Goal: Task Accomplishment & Management: Manage account settings

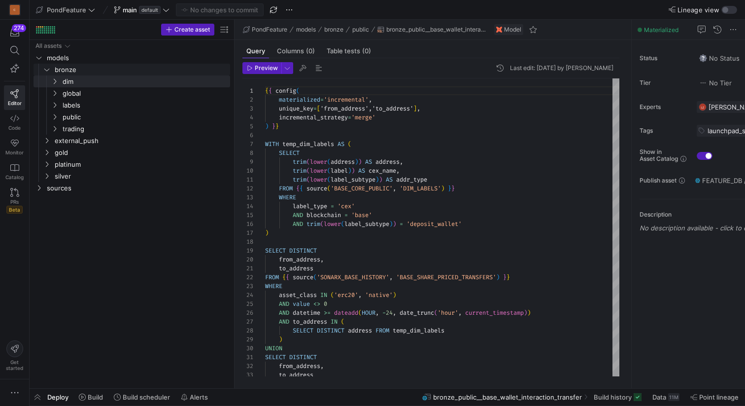
scroll to position [89, 0]
click at [56, 81] on icon at bounding box center [54, 81] width 7 height 6
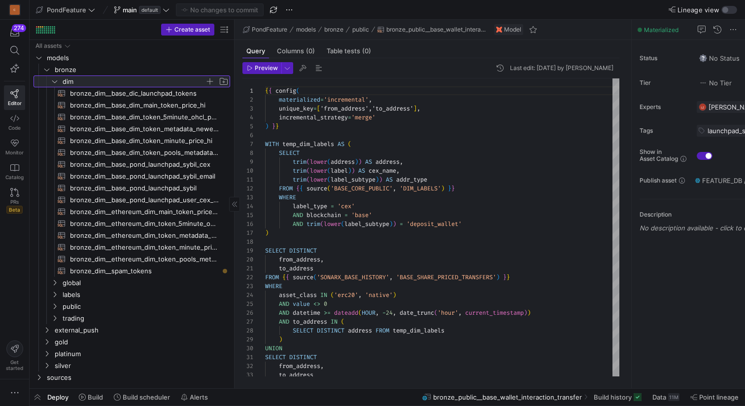
click at [56, 81] on icon at bounding box center [54, 81] width 7 height 6
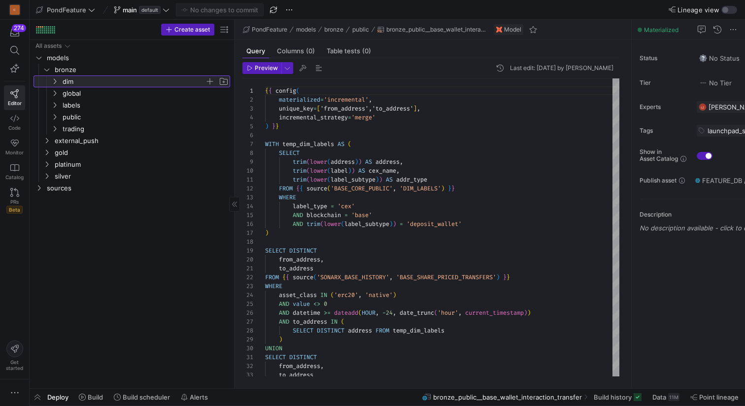
click at [56, 80] on icon at bounding box center [55, 81] width 2 height 5
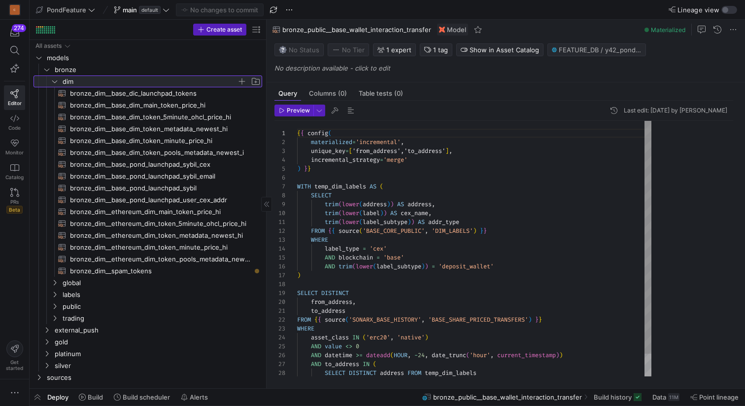
drag, startPoint x: 235, startPoint y: 157, endPoint x: 297, endPoint y: 157, distance: 62.6
click at [297, 157] on as-split "Create asset Drag here to set row groups Drag here to set column labels Group 1…" at bounding box center [388, 204] width 716 height 368
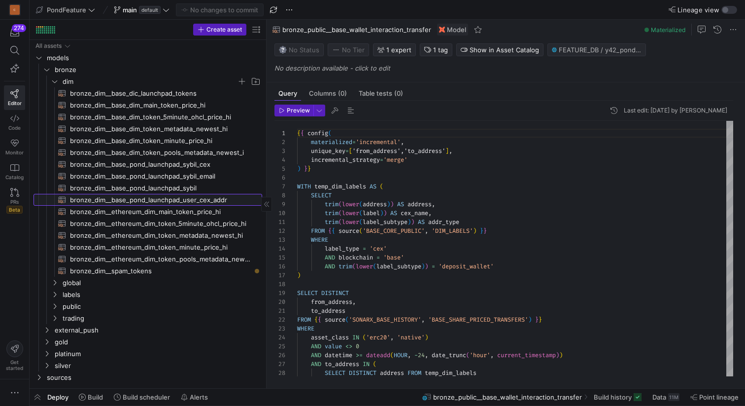
click at [209, 197] on span "bronze_dim__base_pond_launchpad_user_cex_addr​​​​​​​​​​" at bounding box center [160, 199] width 181 height 11
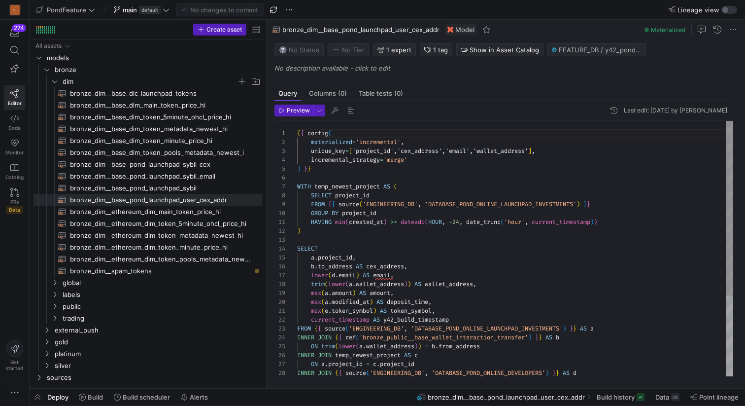
click at [439, 221] on div "SELECT a . project_id , b . to_address AS cex_address , lower ( d . email ) AS …" at bounding box center [515, 307] width 436 height 372
click at [491, 257] on div "SELECT a . project_id , b . to_address AS cex_address , lower ( d . email ) AS …" at bounding box center [515, 307] width 436 height 372
click at [456, 222] on div "SELECT a . project_id , b . to_address AS cex_address , lower ( d . email ) AS …" at bounding box center [515, 307] width 436 height 372
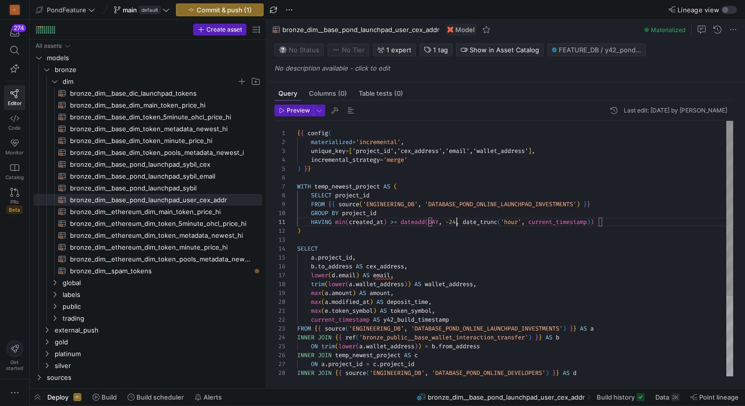
click at [456, 222] on div "SELECT a . project_id , b . to_address AS cex_address , lower ( d . email ) AS …" at bounding box center [515, 307] width 436 height 372
click at [458, 245] on div "SELECT a . project_id , b . to_address AS cex_address , lower ( d . email ) AS …" at bounding box center [515, 307] width 436 height 372
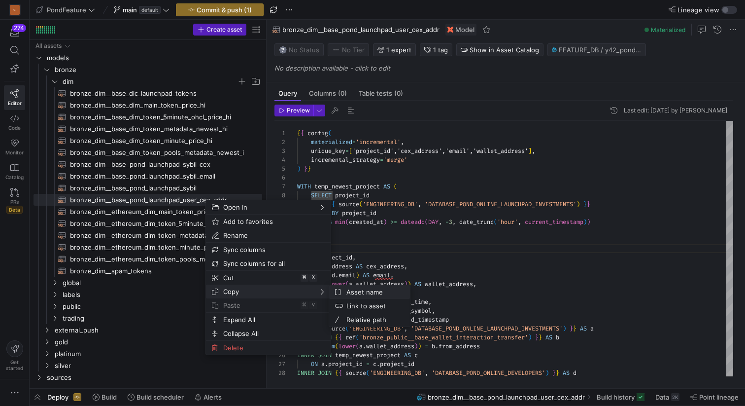
click at [354, 291] on span "Asset name" at bounding box center [373, 292] width 60 height 14
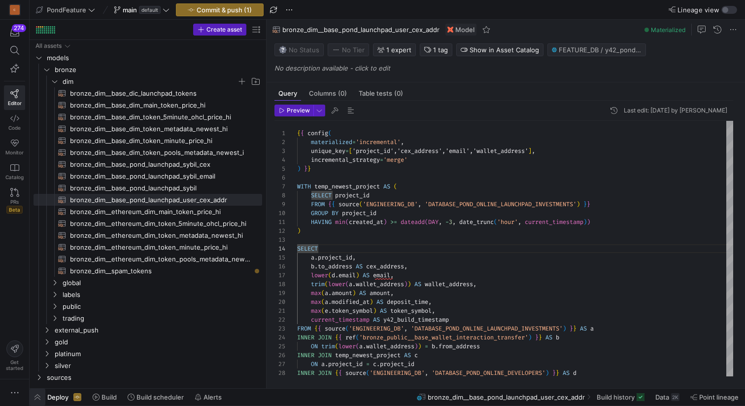
click at [36, 396] on span "button" at bounding box center [38, 397] width 16 height 17
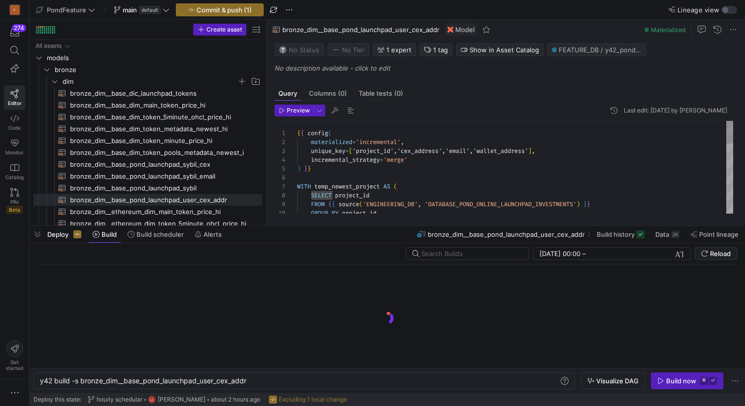
scroll to position [0, 208]
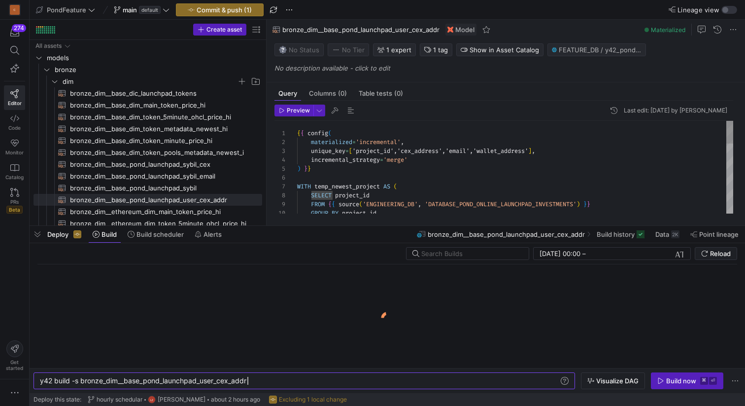
type textarea "{{ config( materialized='incremental', unique_key=['project_id','cex_address','…"
click at [362, 176] on div "GROUP BY project_id FROM { { source ( 'ENGINEERING_DB' , 'DATABASE_POND_ONLINE_…" at bounding box center [515, 307] width 436 height 372
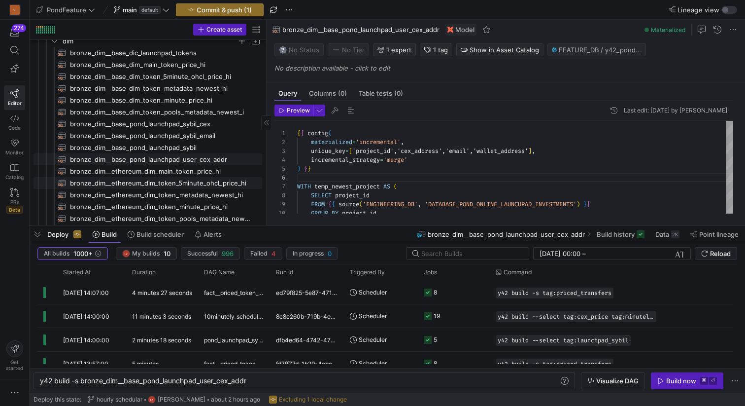
scroll to position [42, 0]
click at [92, 271] on div "Started At" at bounding box center [88, 272] width 50 height 11
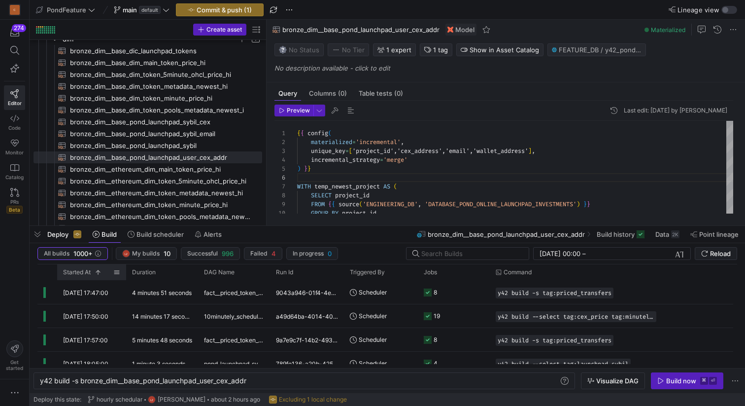
click at [92, 271] on span at bounding box center [96, 272] width 11 height 7
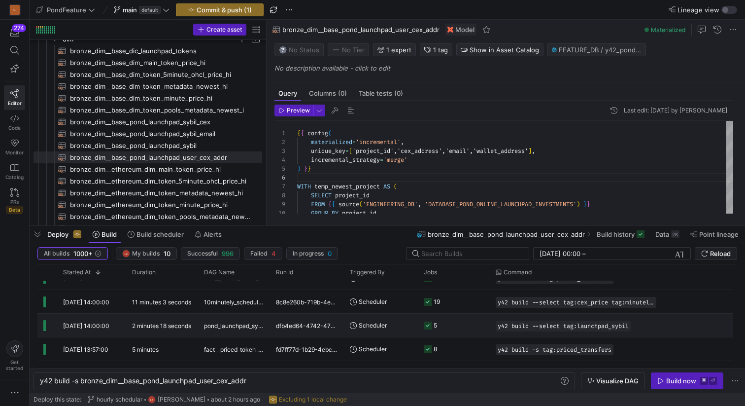
scroll to position [0, 0]
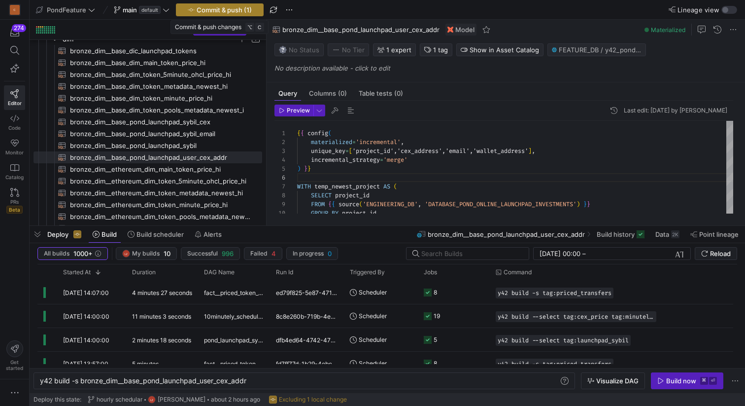
click at [228, 8] on span "Commit & push (1)" at bounding box center [224, 10] width 55 height 8
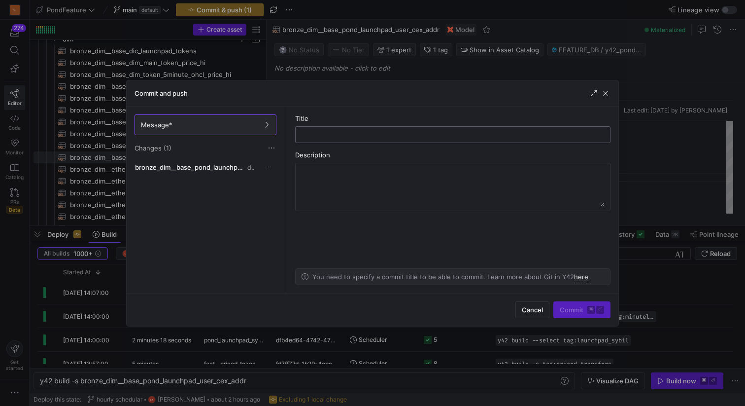
click at [332, 133] on input "text" at bounding box center [453, 135] width 299 height 8
type input "a"
type input "add"
click at [536, 311] on span "Cancel" at bounding box center [532, 310] width 21 height 8
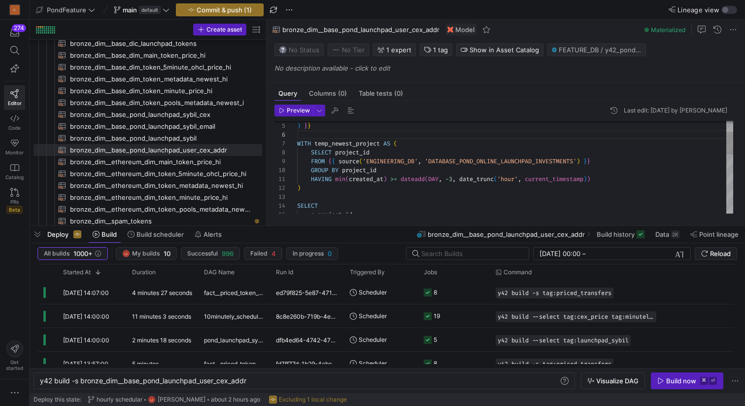
type textarea "HAVING min(created_at) >= dateadd(DAY, -3, date_trunc('hour', current_timestamp…"
click at [326, 198] on div "a . project_id , SELECT ) HAVING min ( created_at ) >= dateadd ( DAY , - 3 , da…" at bounding box center [515, 264] width 436 height 372
click at [231, 8] on span "Commit & push (1)" at bounding box center [224, 10] width 55 height 8
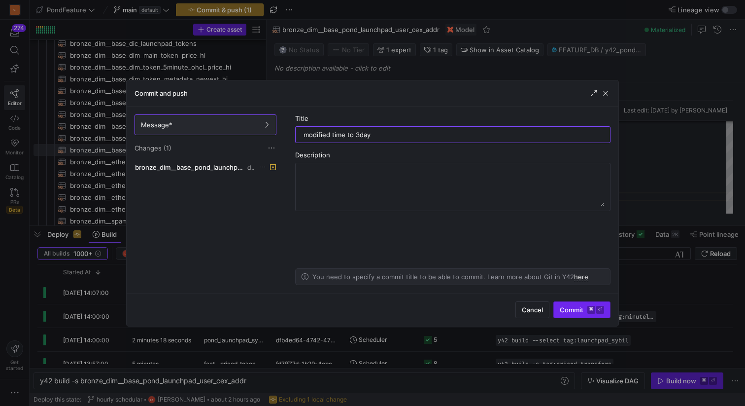
type input "modified time to 3day"
click at [562, 308] on span "Commit ⌘ ⏎" at bounding box center [582, 310] width 44 height 8
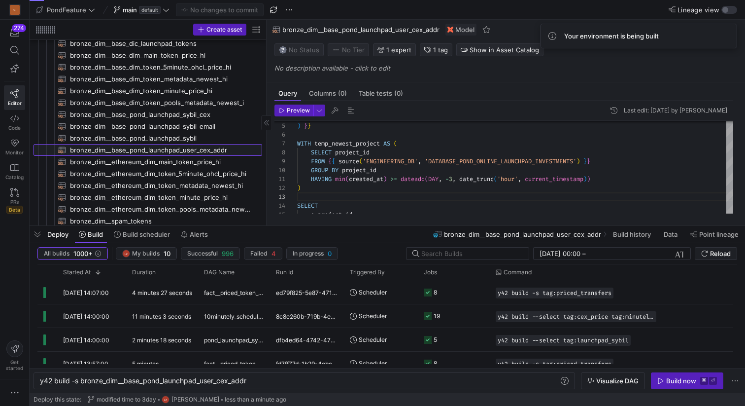
click at [207, 149] on span "bronze_dim__base_pond_launchpad_user_cex_addr​​​​​​​​​​" at bounding box center [160, 149] width 181 height 11
click at [257, 380] on div "y42 build -s bronze_dim__base_pond_launchpad_user_ cex_addr" at bounding box center [299, 381] width 519 height 8
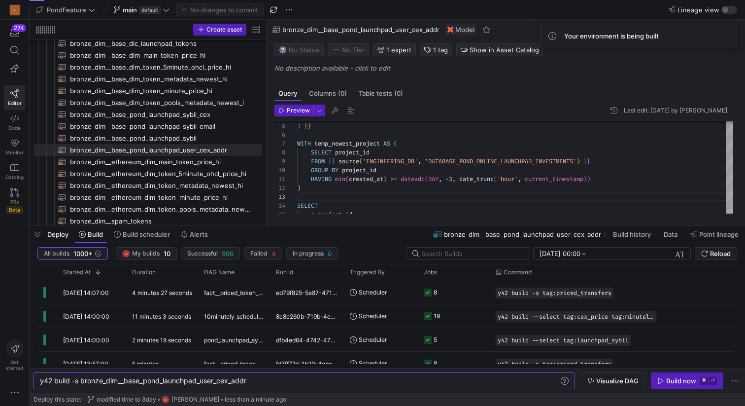
scroll to position [0, 212]
type textarea "y42 build -s bronze_dim__base_pond_launchpad_user_cex_addr+"
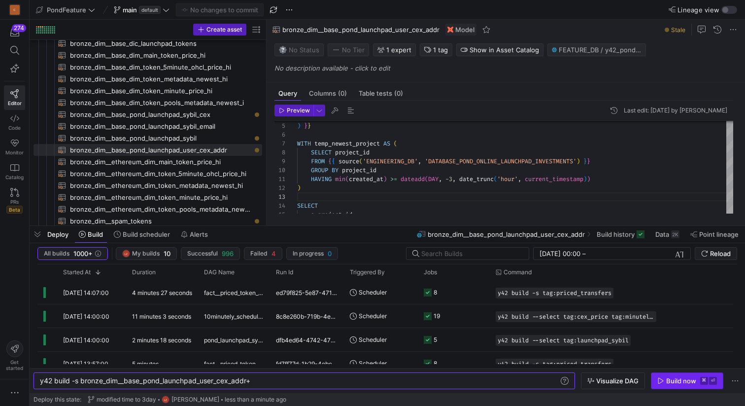
click at [668, 377] on div "Build now" at bounding box center [682, 381] width 30 height 8
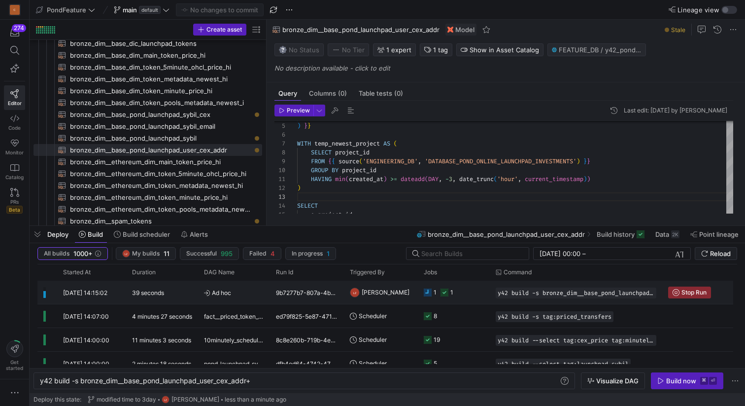
click at [382, 290] on y42-orchestration-triggered-by "LZ Leon z" at bounding box center [381, 292] width 62 height 22
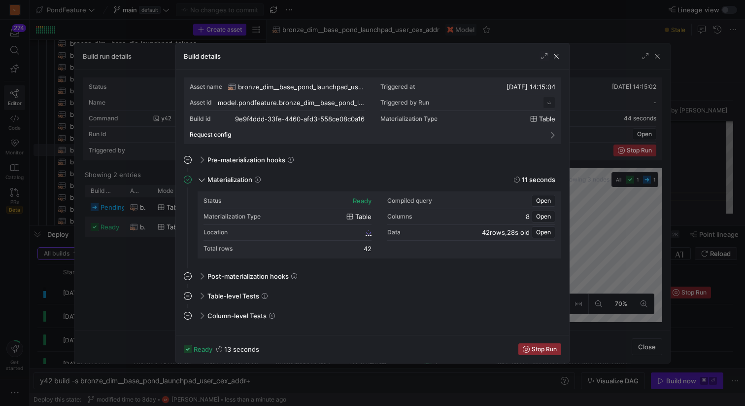
scroll to position [89, 0]
click at [338, 232] on div "Location 9e9f4ddd_33fe_4460_afd3_558ce08c0a16" at bounding box center [288, 233] width 168 height 16
click at [338, 232] on span "9e9f4ddd_33fe_4460_afd3_558ce08c0a16" at bounding box center [305, 232] width 117 height 7
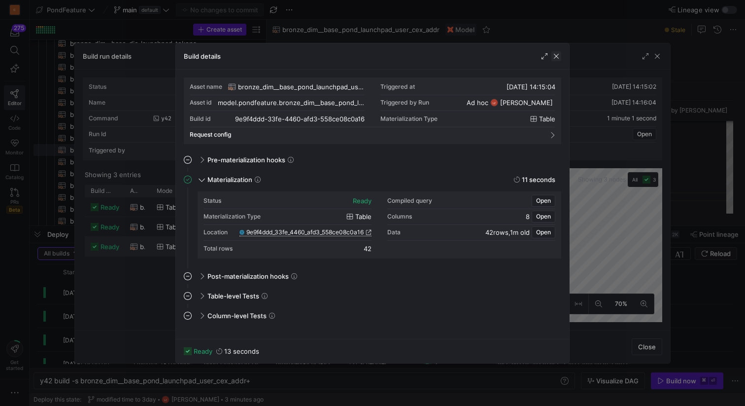
click at [557, 57] on span "button" at bounding box center [557, 56] width 10 height 10
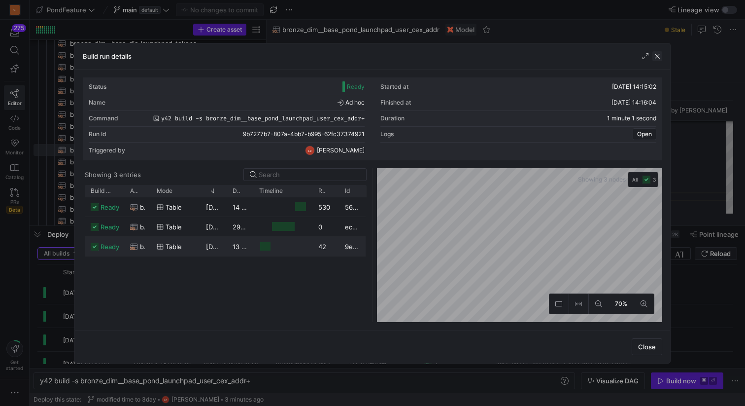
click at [658, 52] on span "button" at bounding box center [658, 56] width 10 height 10
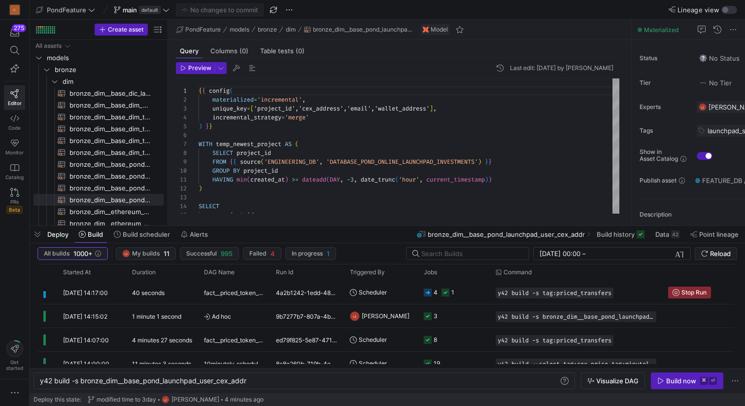
scroll to position [0, 208]
click at [269, 383] on div "y42 build -s bronze_dim__base_pond_launchpad_user_ cex_addr" at bounding box center [299, 381] width 519 height 8
type textarea "y42 build -s bronze_dim__base_pond_launchpad_user_cex_addr+"
click at [668, 380] on div "Build now" at bounding box center [682, 381] width 30 height 8
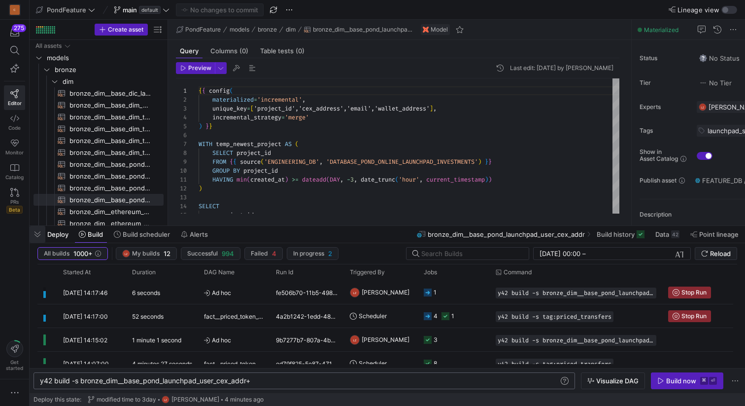
click at [35, 236] on span "button" at bounding box center [38, 234] width 16 height 17
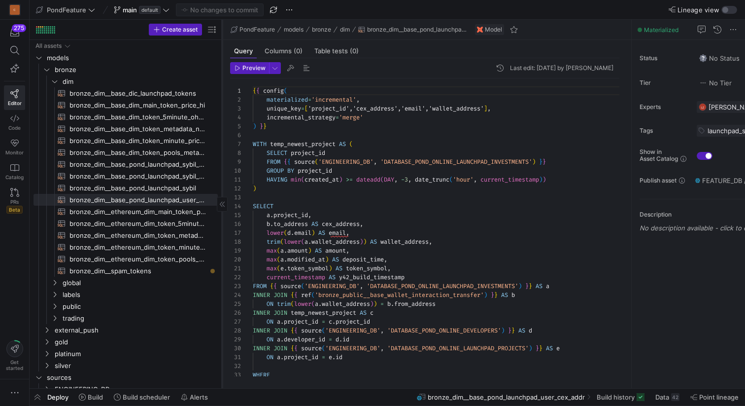
drag, startPoint x: 168, startPoint y: 168, endPoint x: 222, endPoint y: 169, distance: 54.2
click at [222, 169] on div at bounding box center [222, 204] width 0 height 368
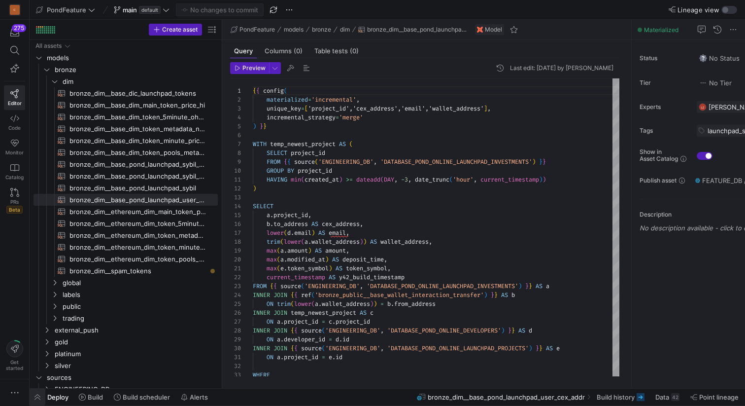
click at [42, 399] on span "button" at bounding box center [38, 397] width 16 height 17
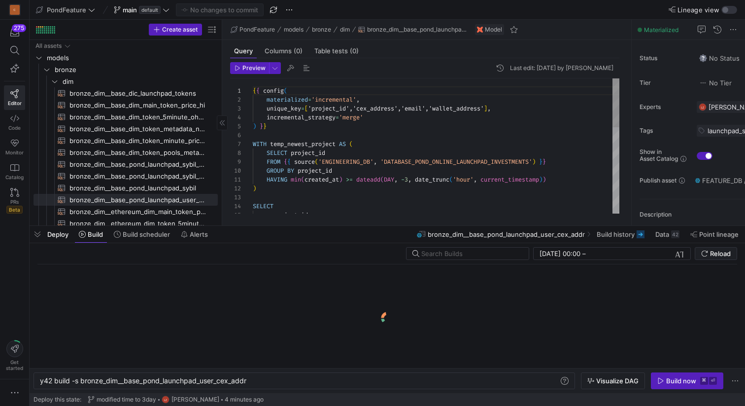
scroll to position [0, 208]
click at [55, 80] on icon "Press SPACE to select this row." at bounding box center [54, 81] width 7 height 6
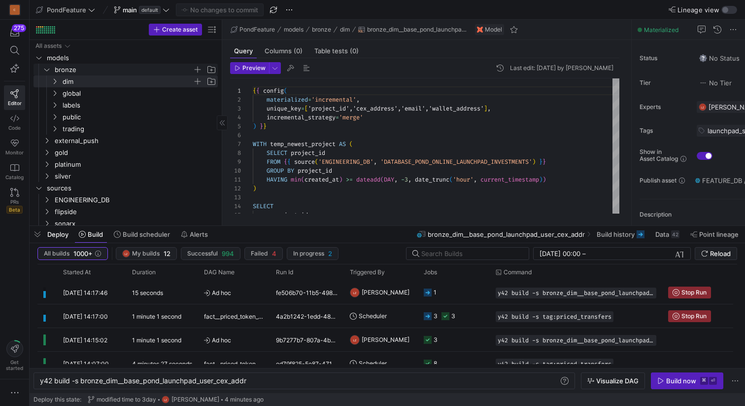
click at [50, 73] on y42-icon "Press SPACE to select this row." at bounding box center [47, 70] width 8 height 8
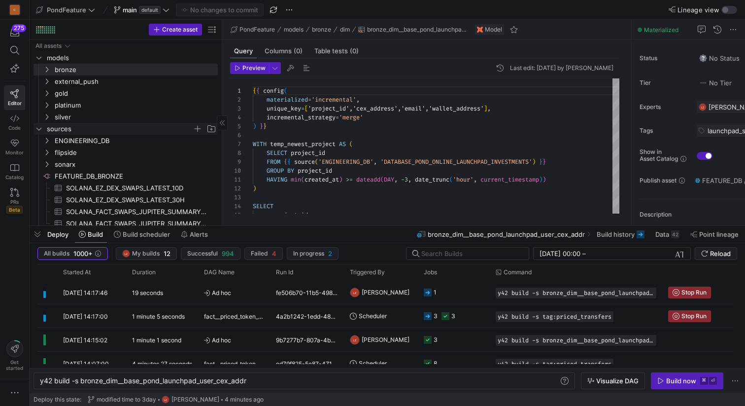
click at [39, 129] on icon "Press SPACE to select this row." at bounding box center [38, 129] width 5 height 2
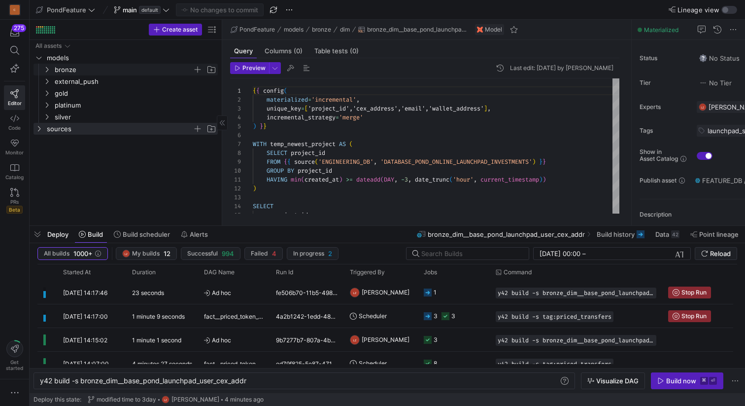
click at [50, 69] on icon "Press SPACE to select this row." at bounding box center [46, 70] width 7 height 6
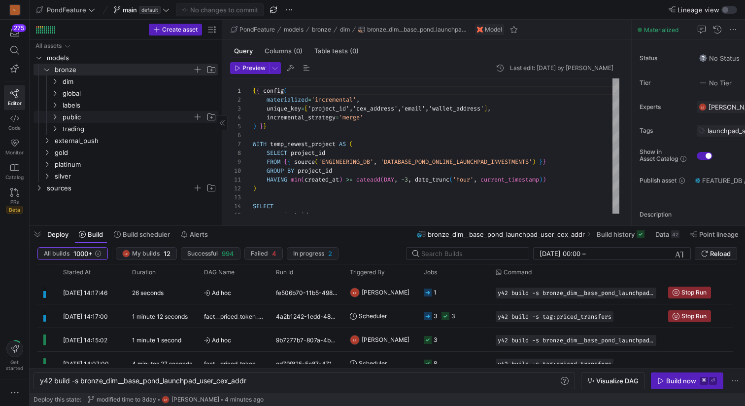
click at [57, 116] on icon "Press SPACE to select this row." at bounding box center [54, 117] width 7 height 6
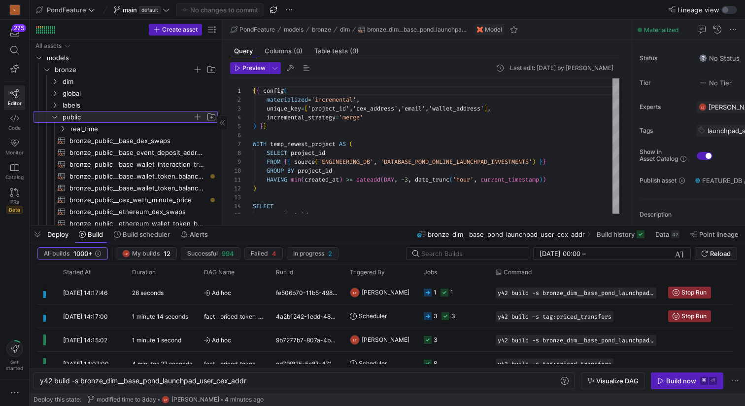
click at [57, 116] on icon at bounding box center [54, 117] width 7 height 6
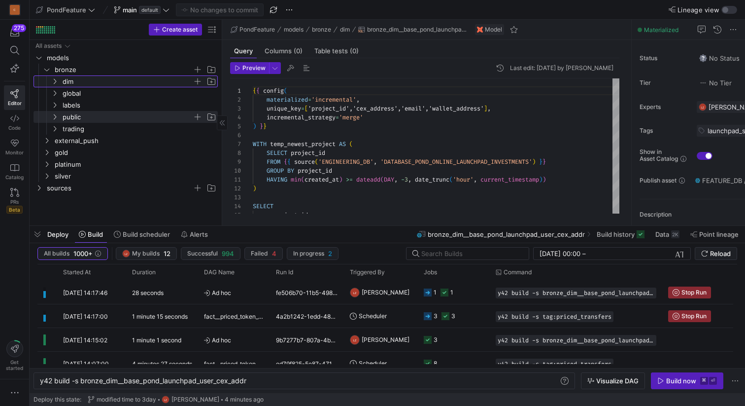
click at [54, 82] on icon "Press SPACE to select this row." at bounding box center [54, 81] width 7 height 6
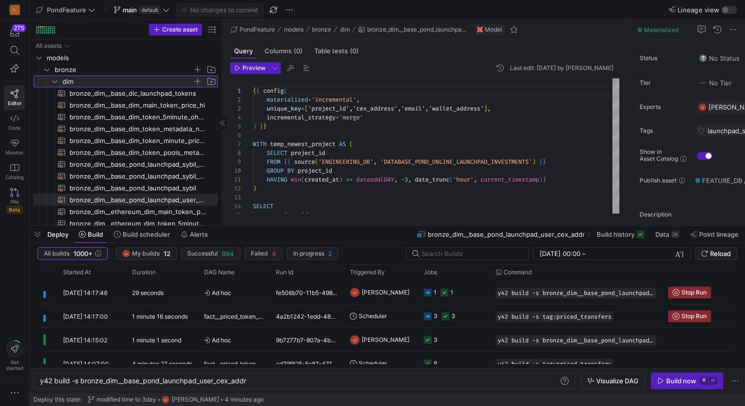
click at [54, 82] on icon at bounding box center [54, 81] width 5 height 2
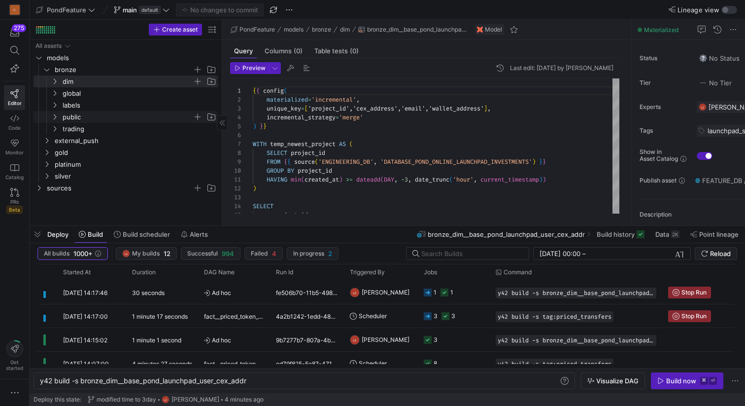
click at [57, 116] on icon "Press SPACE to select this row." at bounding box center [54, 117] width 7 height 6
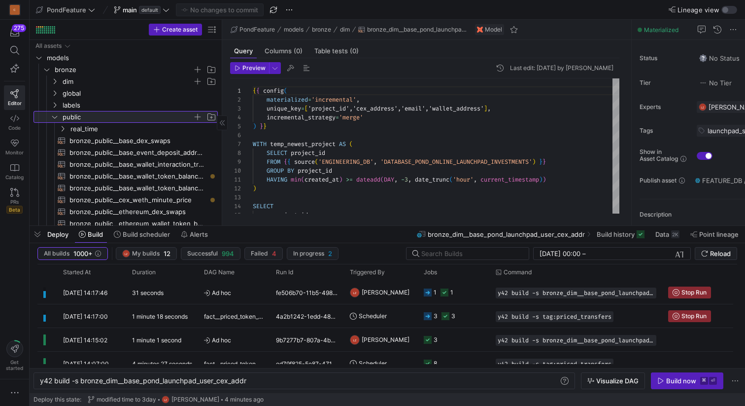
click at [198, 116] on span "button" at bounding box center [198, 117] width 10 height 10
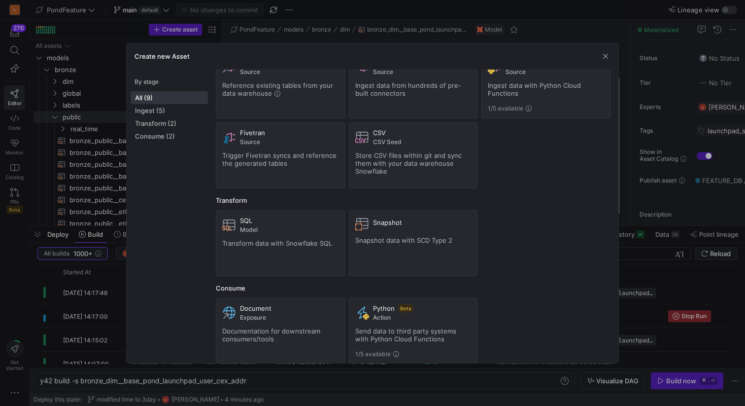
scroll to position [48, 0]
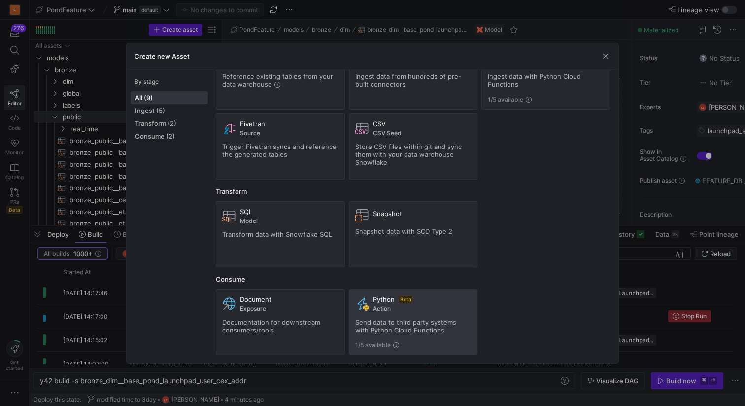
click at [421, 323] on span "Send data to third party systems with Python Cloud Functions" at bounding box center [405, 326] width 101 height 16
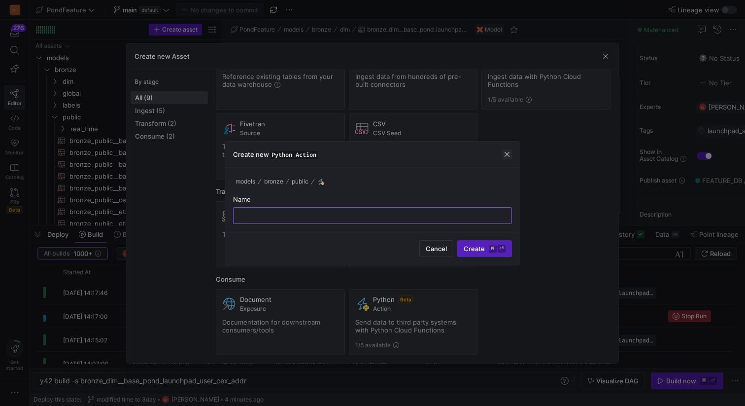
click at [504, 153] on span "button" at bounding box center [507, 154] width 10 height 10
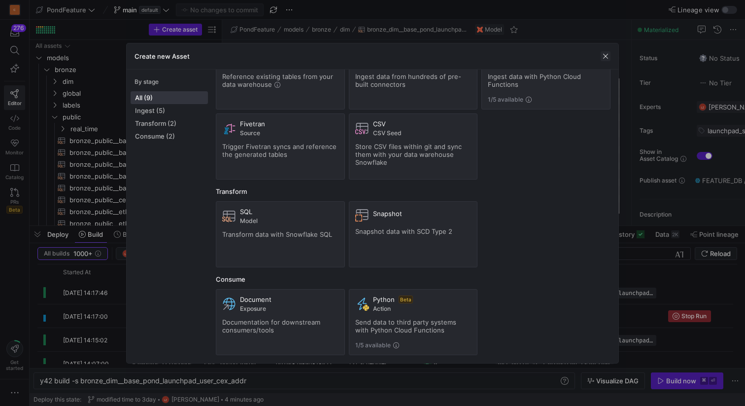
click at [606, 55] on span "button" at bounding box center [606, 56] width 10 height 10
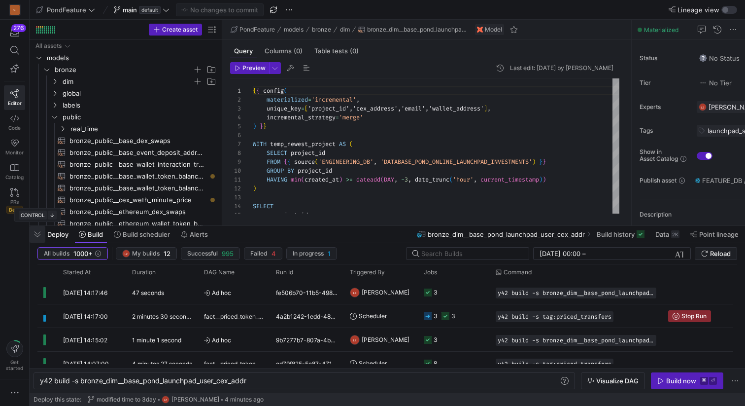
click at [35, 233] on span "button" at bounding box center [38, 234] width 16 height 17
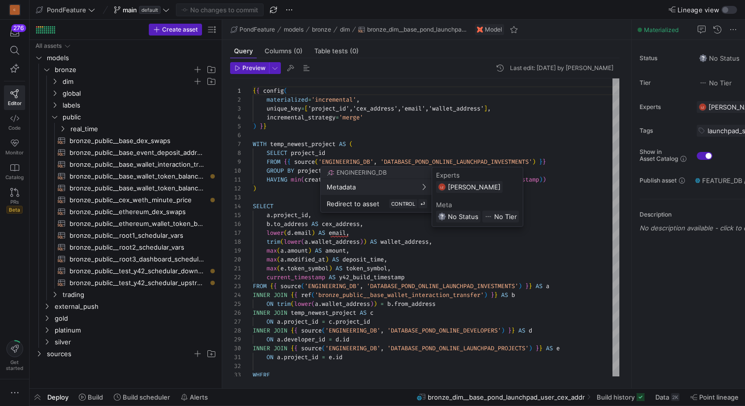
click at [306, 134] on div at bounding box center [372, 203] width 745 height 406
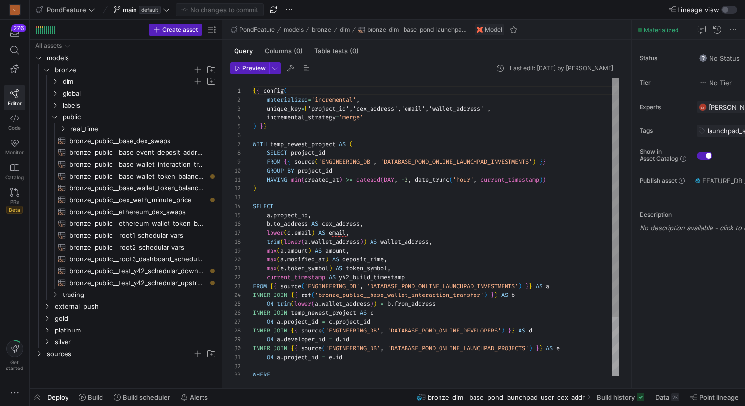
click at [292, 134] on div "{ { config ( materialized = 'incremental' , unique_key = [ 'project_id','cex_ad…" at bounding box center [436, 264] width 367 height 372
click at [36, 401] on span "button" at bounding box center [38, 397] width 16 height 17
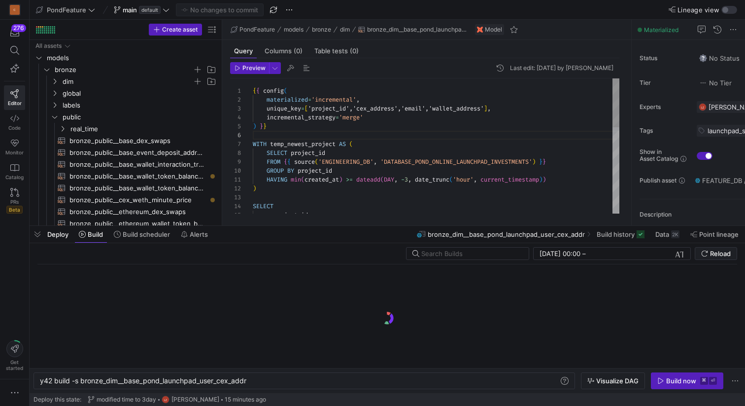
scroll to position [0, 208]
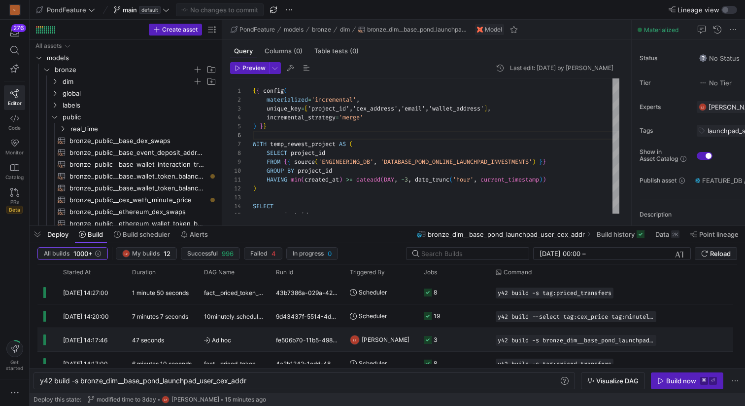
click at [324, 334] on div "fe506b70-11b5-4984-98fa-ae37482c6d83" at bounding box center [307, 339] width 74 height 23
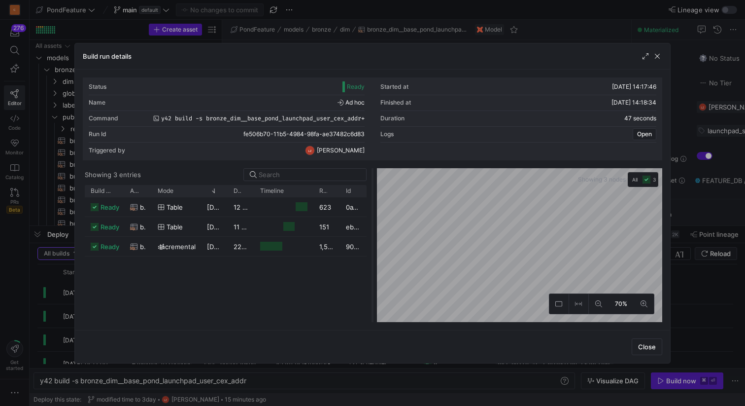
click at [374, 215] on as-split "Showing 3 entries Drag here to set row groups Drag here to set column labels Bu…" at bounding box center [373, 245] width 580 height 154
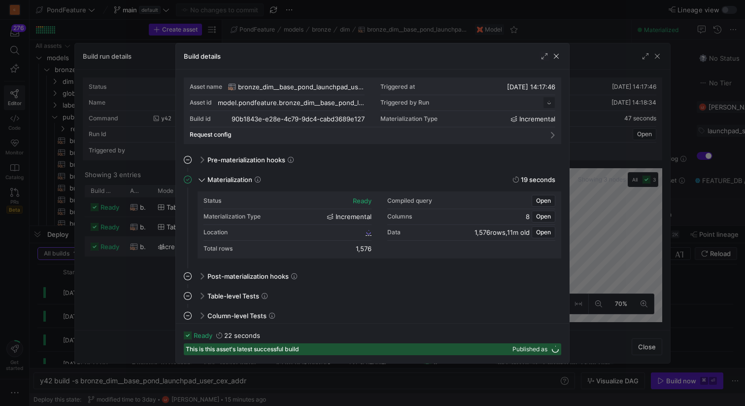
scroll to position [89, 0]
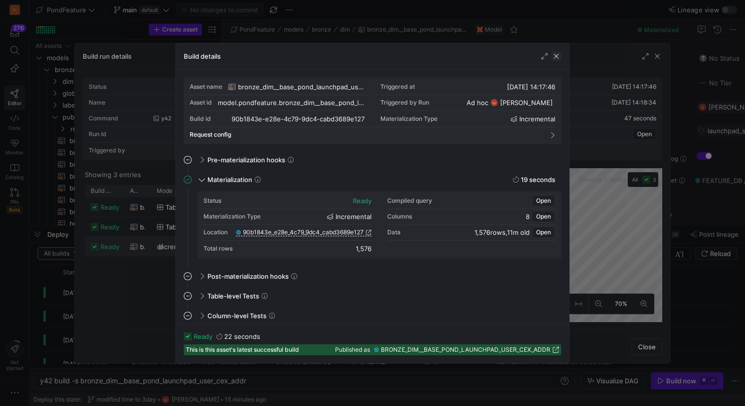
click at [555, 57] on span "button" at bounding box center [557, 56] width 10 height 10
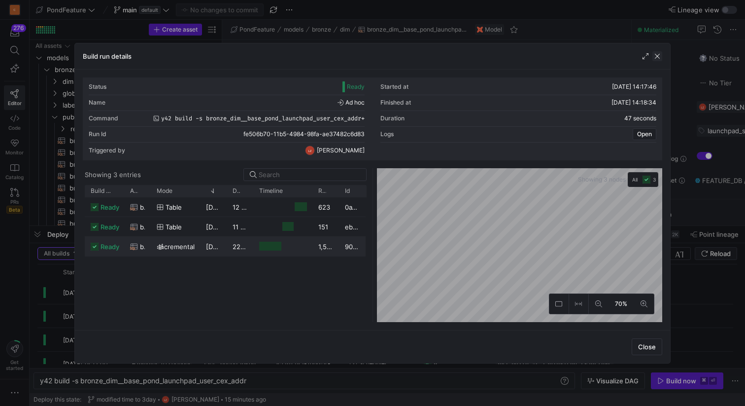
click at [658, 56] on span "button" at bounding box center [658, 56] width 10 height 10
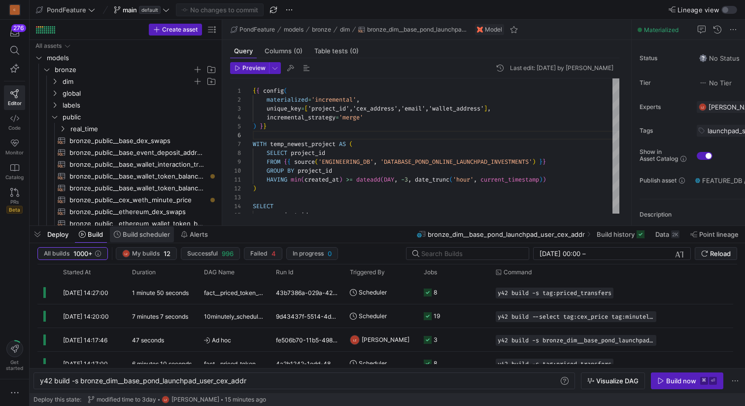
click at [145, 232] on span "Build scheduler" at bounding box center [146, 234] width 47 height 8
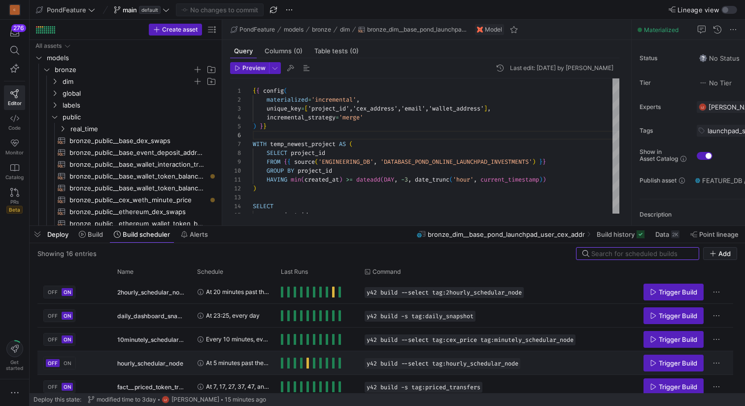
scroll to position [266, 0]
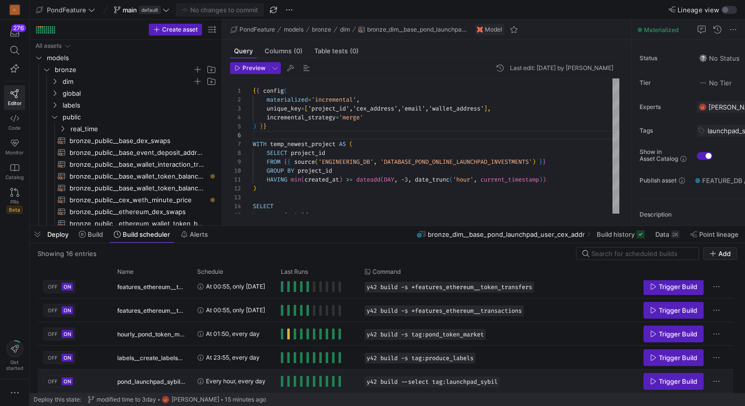
click at [220, 378] on span "Every hour, every day" at bounding box center [236, 380] width 60 height 23
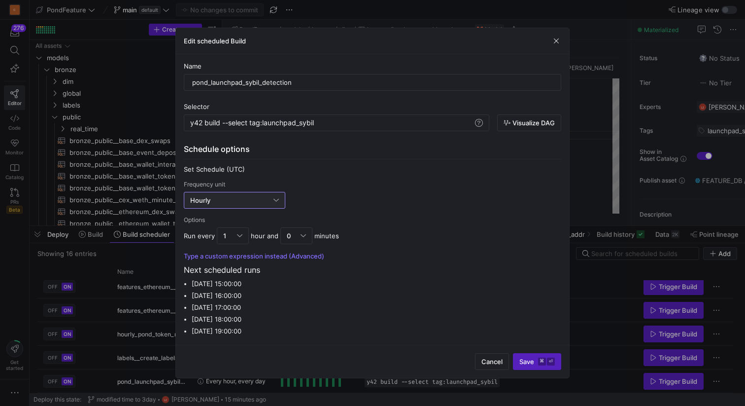
click at [251, 200] on div "Hourly" at bounding box center [231, 200] width 83 height 8
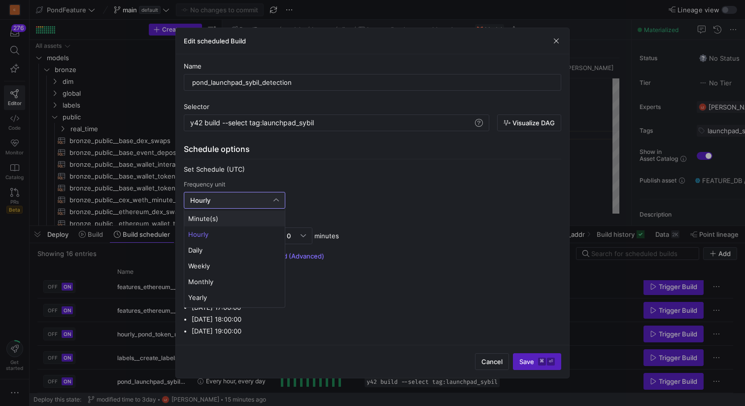
click at [239, 221] on span "Minute(s)" at bounding box center [234, 218] width 93 height 8
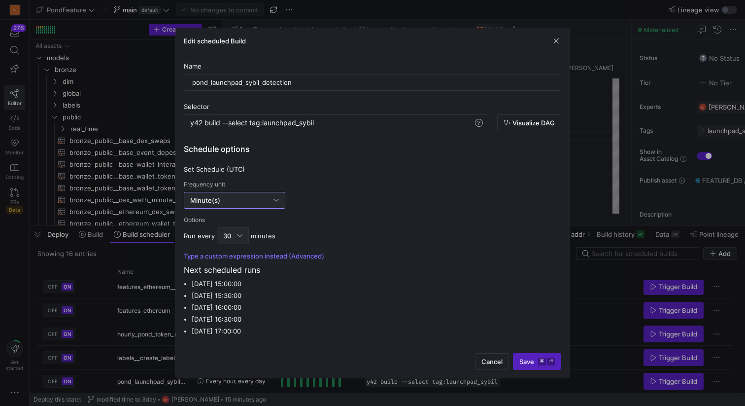
click at [236, 237] on div "30" at bounding box center [230, 236] width 14 height 8
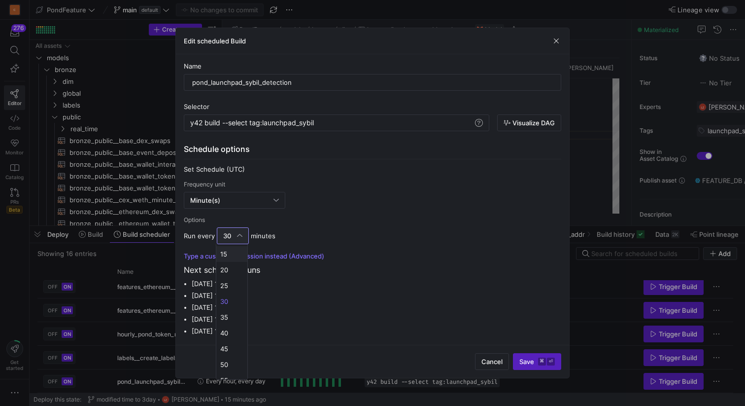
click at [232, 254] on span "15" at bounding box center [231, 254] width 23 height 8
click at [390, 227] on div "Run every 15 minutes" at bounding box center [373, 235] width 378 height 17
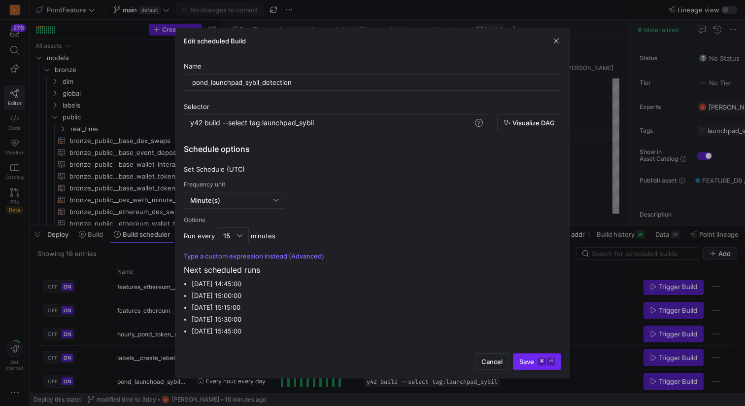
click at [534, 359] on span "Save ⌘ ⏎" at bounding box center [537, 361] width 35 height 8
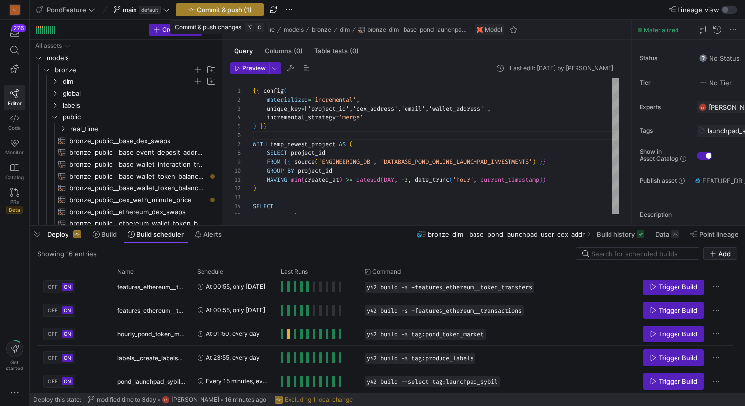
click at [229, 6] on span "Commit & push (1)" at bounding box center [224, 10] width 55 height 8
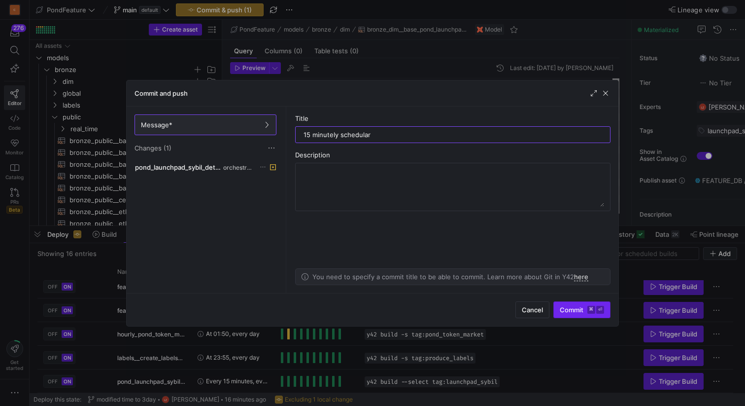
type input "15 minutely schedular"
drag, startPoint x: 573, startPoint y: 310, endPoint x: 381, endPoint y: 241, distance: 204.1
click at [381, 241] on div "Commit and push Message* Changes (1) pond_launchpad_sybil_detection.yml orchest…" at bounding box center [372, 203] width 493 height 247
click at [246, 234] on div "pond_launchpad_sybil_detection.yml orchestrations" at bounding box center [206, 225] width 146 height 128
click at [357, 239] on as-split-area "Title 15 minutely schedular Description You need to specify a commit title to b…" at bounding box center [452, 199] width 331 height 186
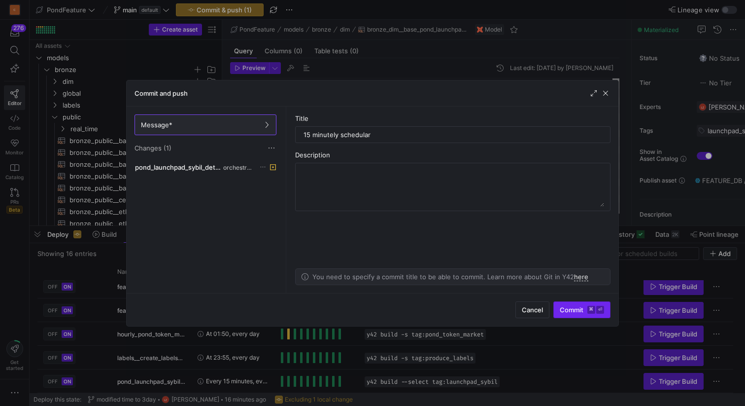
click at [577, 312] on span "Commit ⌘ ⏎" at bounding box center [582, 310] width 44 height 8
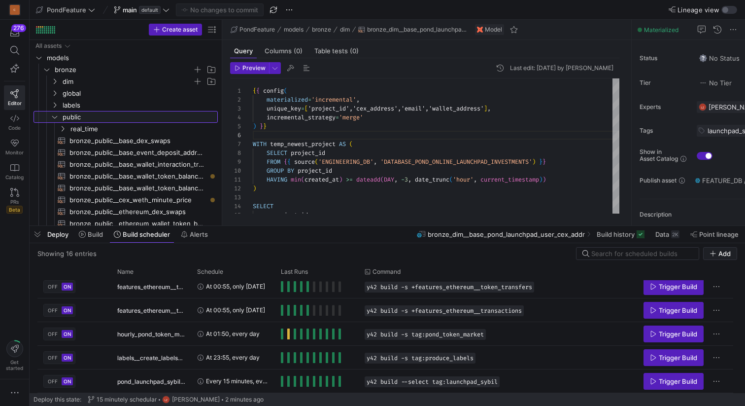
click at [53, 119] on icon "Press SPACE to select this row." at bounding box center [54, 117] width 7 height 6
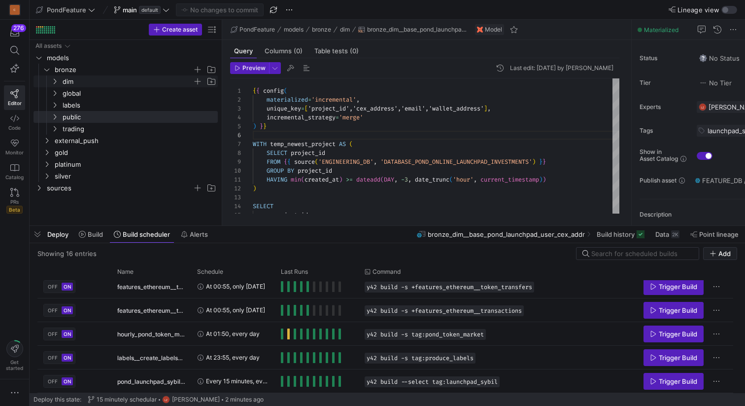
click at [54, 80] on icon "Press SPACE to select this row." at bounding box center [54, 81] width 7 height 6
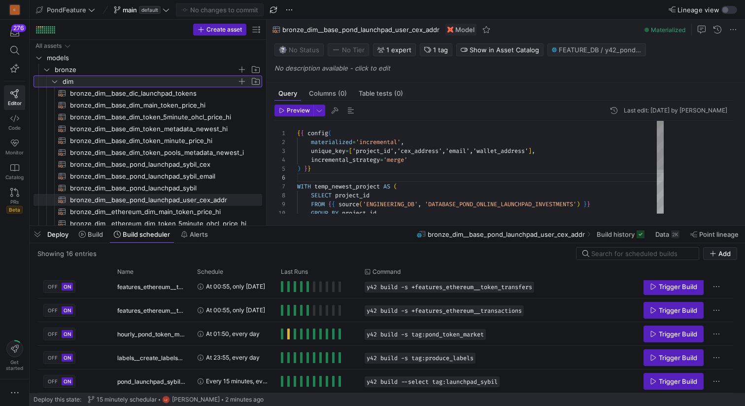
drag, startPoint x: 221, startPoint y: 155, endPoint x: 313, endPoint y: 155, distance: 91.7
click at [313, 155] on as-split "Create asset Drag here to set row groups Drag here to set column labels Group 1…" at bounding box center [388, 123] width 716 height 206
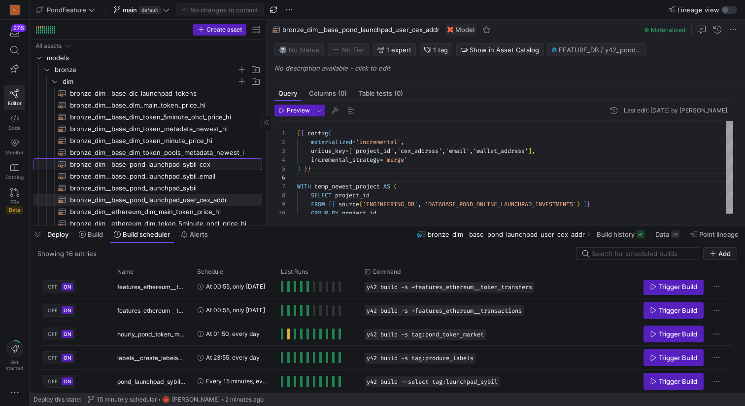
click at [193, 166] on span "bronze_dim__base_pond_launchpad_sybil_cex​​​​​​​​​​" at bounding box center [160, 164] width 181 height 11
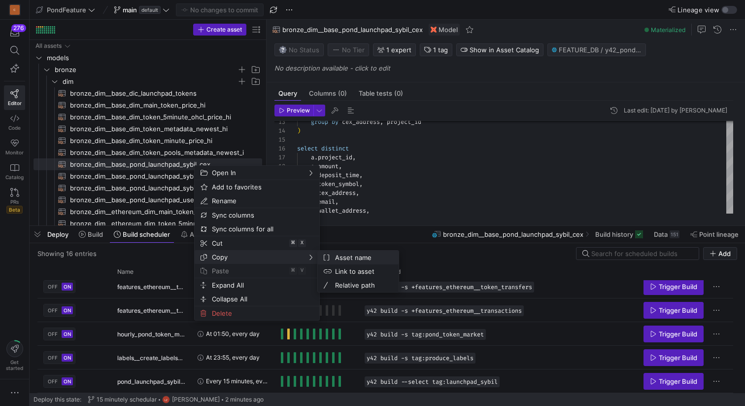
click at [339, 253] on span "Asset name" at bounding box center [361, 257] width 60 height 14
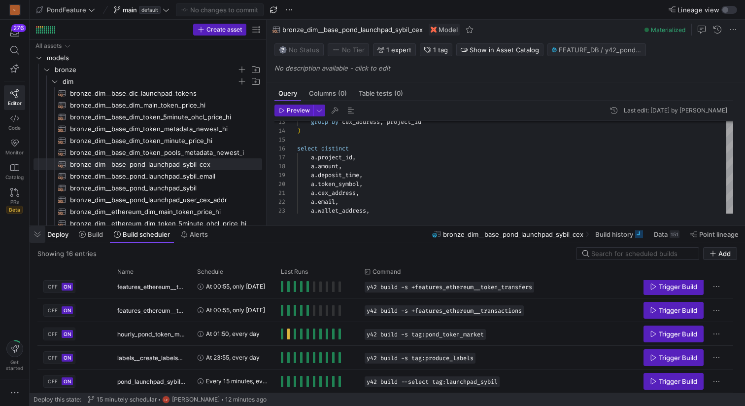
click at [40, 236] on span "button" at bounding box center [38, 234] width 16 height 17
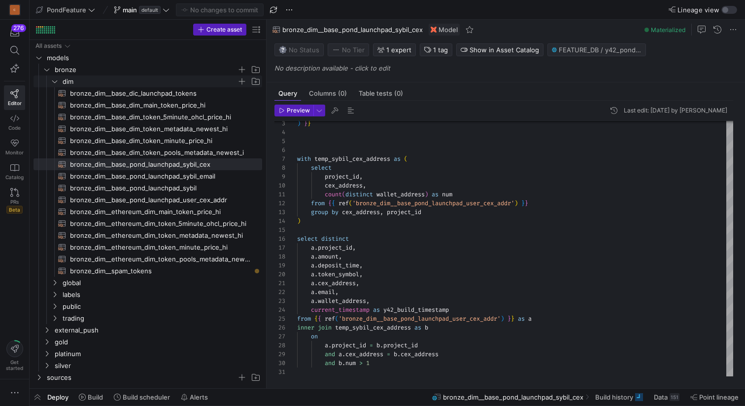
click at [52, 79] on icon "Press SPACE to select this row." at bounding box center [54, 81] width 7 height 6
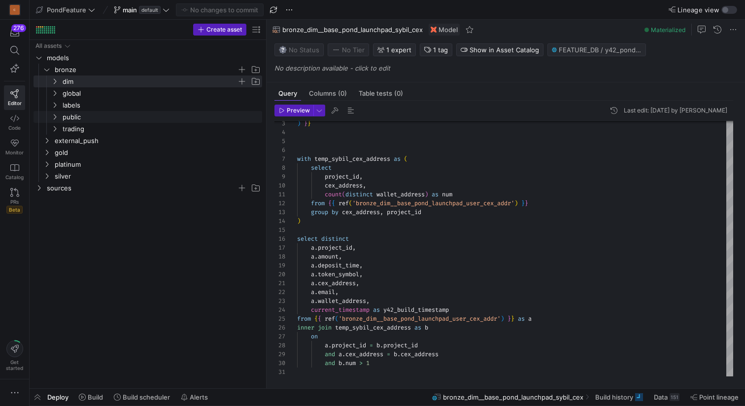
click at [56, 115] on icon "Press SPACE to select this row." at bounding box center [54, 117] width 7 height 6
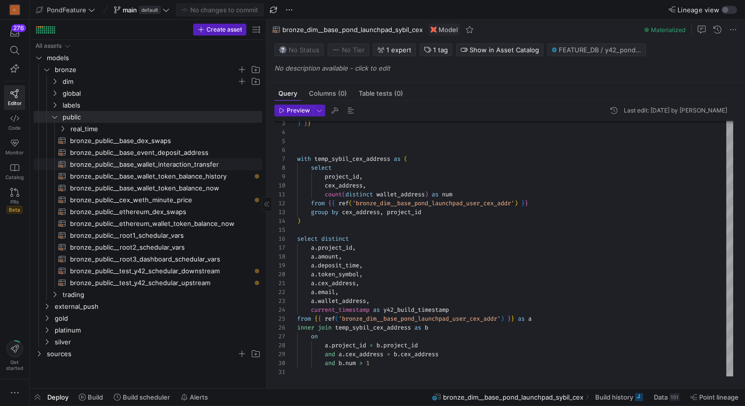
click at [173, 166] on span "bronze_public__base_wallet_interaction_transfer​​​​​​​​​​" at bounding box center [160, 164] width 181 height 11
type textarea "{{ config( materialized='incremental', unique_key=['from_address','to_address']…"
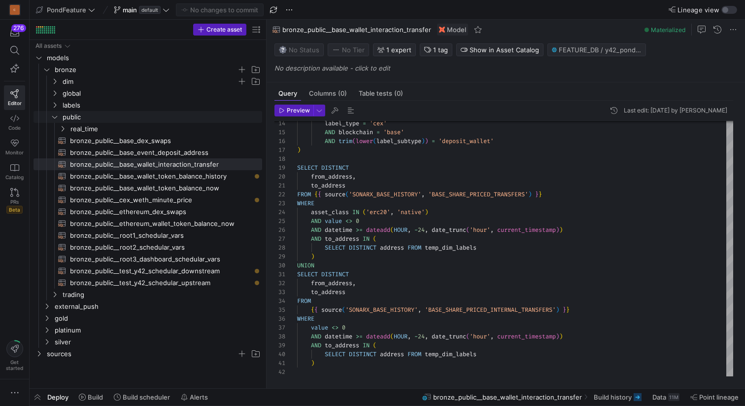
click at [56, 116] on icon "Press SPACE to select this row." at bounding box center [54, 117] width 7 height 6
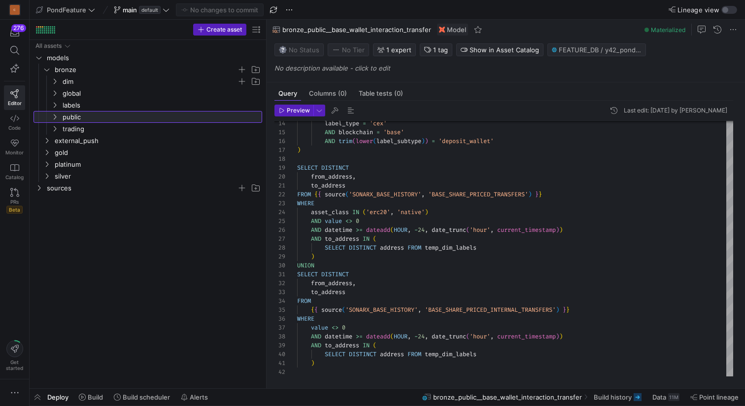
click at [56, 116] on icon at bounding box center [54, 117] width 7 height 6
